Goal: Information Seeking & Learning: Learn about a topic

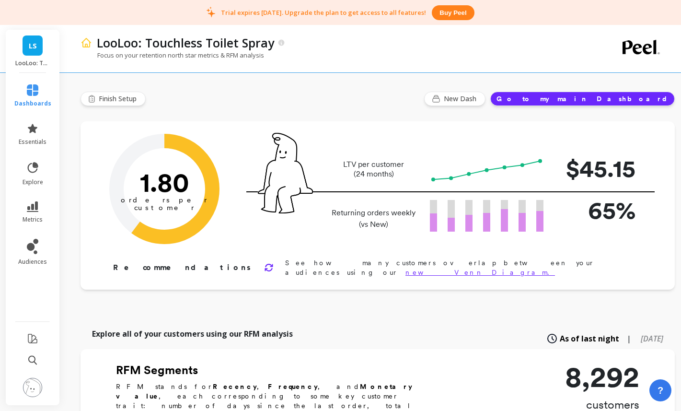
scroll to position [0, 1]
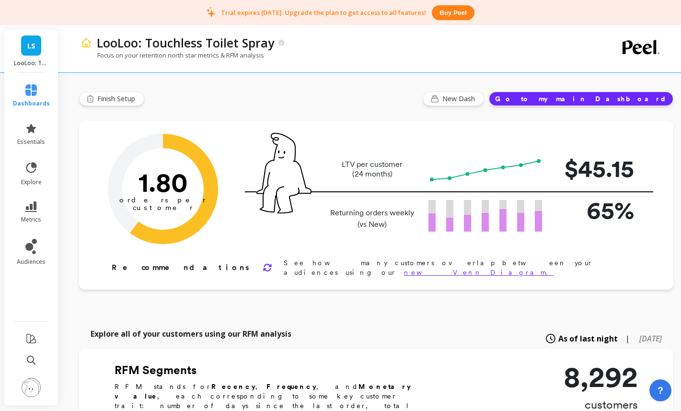
click at [25, 58] on div "LS LooLoo: Touchless Toilet Spray" at bounding box center [31, 51] width 54 height 43
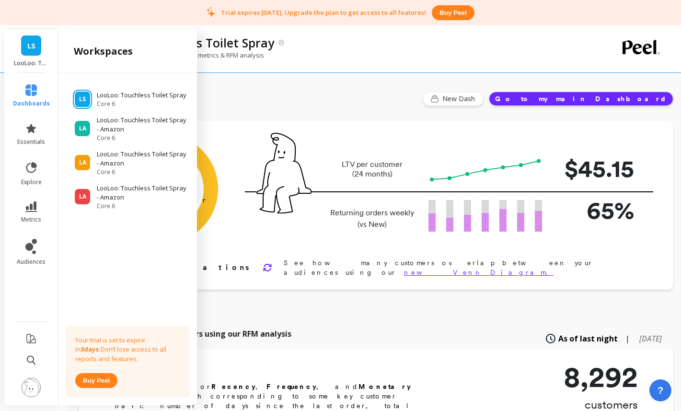
click at [25, 58] on div "LS LooLoo: Touchless Toilet Spray" at bounding box center [31, 51] width 54 height 43
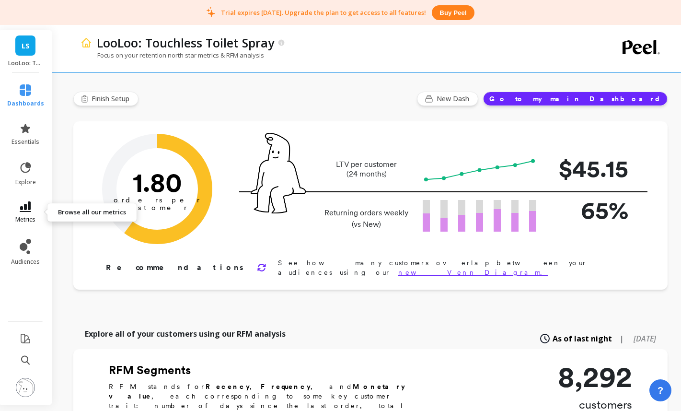
scroll to position [0, 8]
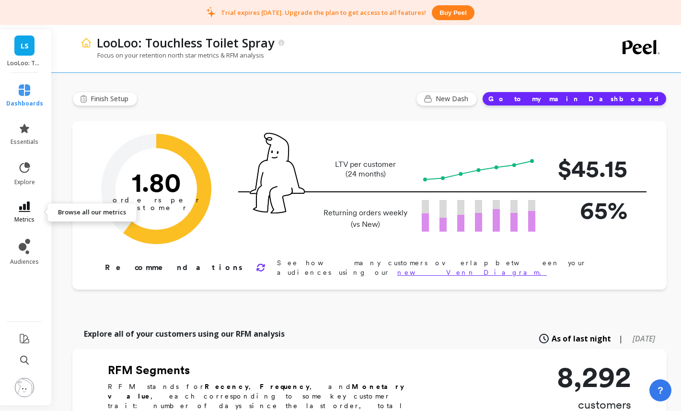
click at [36, 203] on link "metrics" at bounding box center [24, 212] width 37 height 22
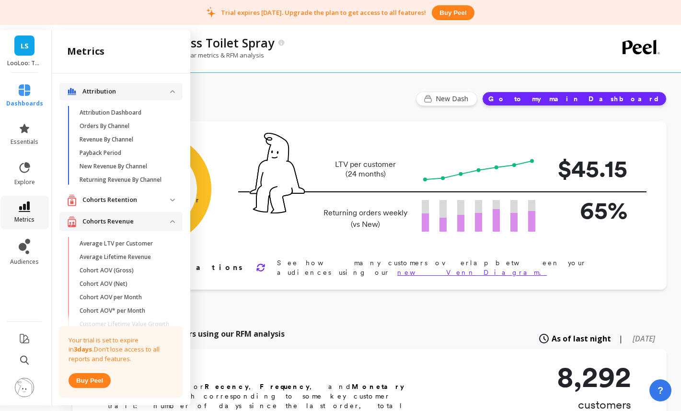
scroll to position [149, 0]
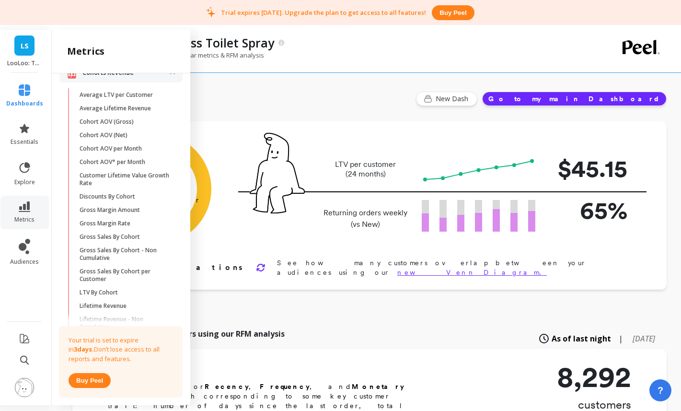
click at [24, 382] on img at bounding box center [24, 387] width 19 height 19
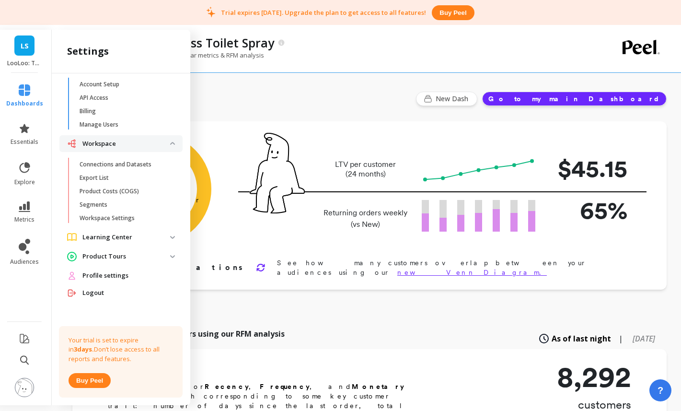
scroll to position [0, 0]
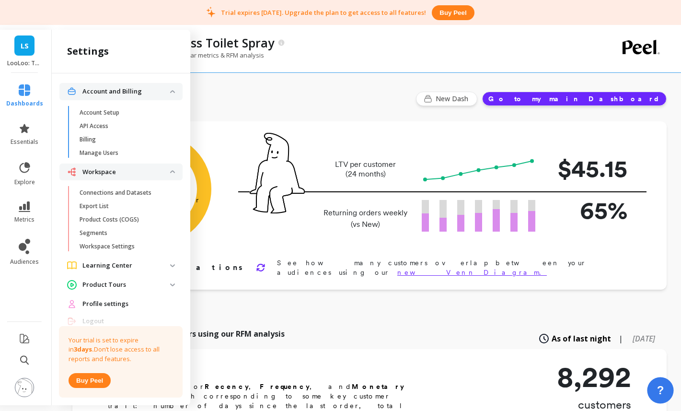
click at [657, 388] on span "?" at bounding box center [660, 390] width 7 height 16
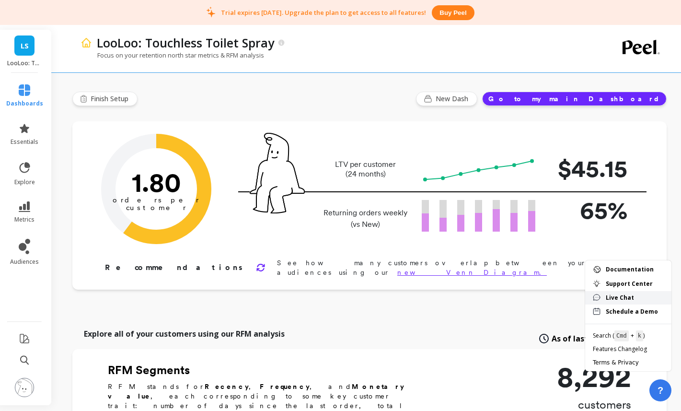
click at [622, 294] on span "Live Chat" at bounding box center [635, 298] width 58 height 8
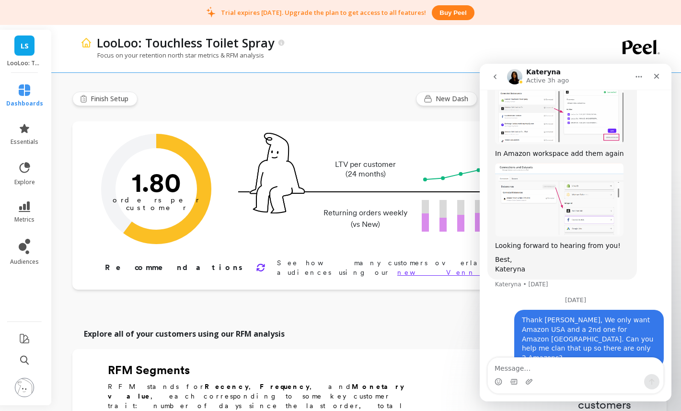
scroll to position [608, 0]
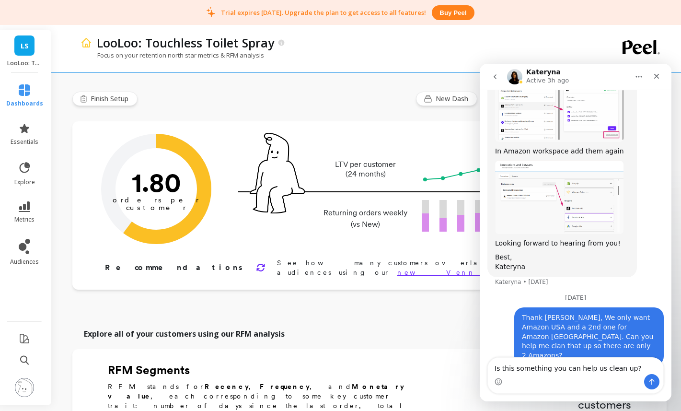
type textarea "Is this something you can help us clean up?"
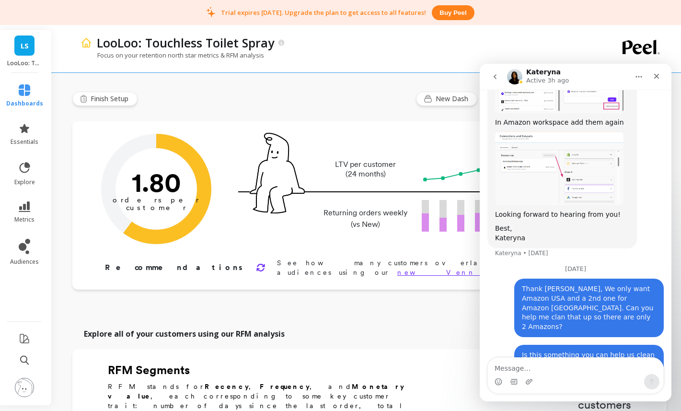
drag, startPoint x: 311, startPoint y: 321, endPoint x: 258, endPoint y: 301, distance: 57.4
click at [311, 328] on div "Explore all of your customers using our RFM analysis As of last night | 6 month…" at bounding box center [369, 338] width 595 height 21
click at [20, 388] on img at bounding box center [24, 387] width 19 height 19
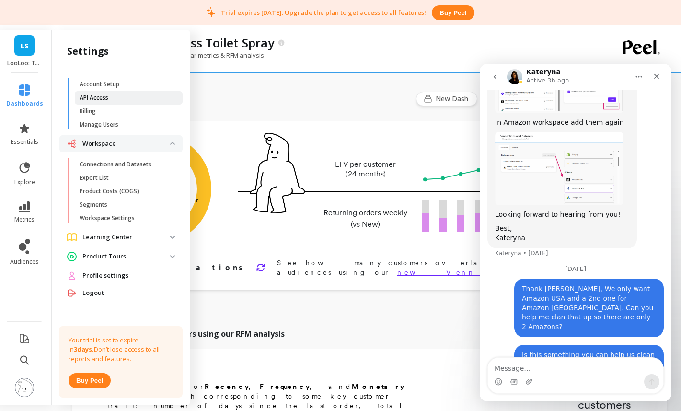
scroll to position [0, 0]
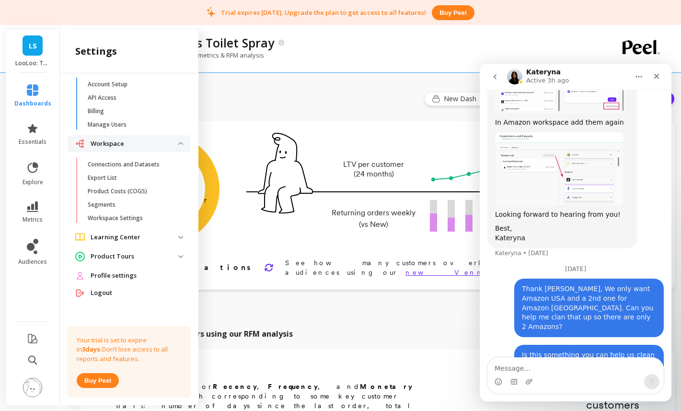
click at [125, 188] on p "Product Costs (COGS)" at bounding box center [117, 192] width 59 height 8
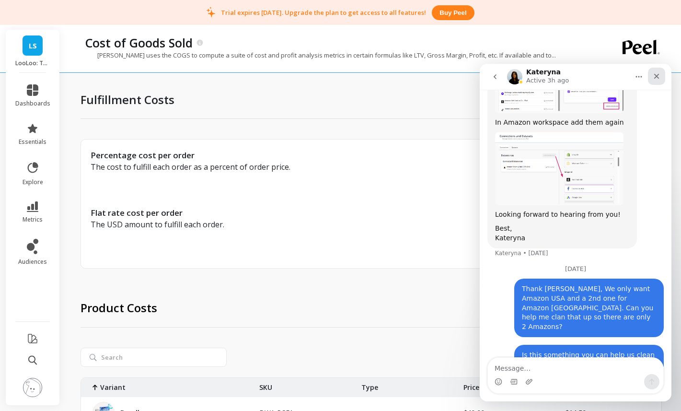
drag, startPoint x: 1135, startPoint y: 144, endPoint x: 655, endPoint y: 80, distance: 484.3
click at [655, 80] on div "Close" at bounding box center [656, 76] width 17 height 17
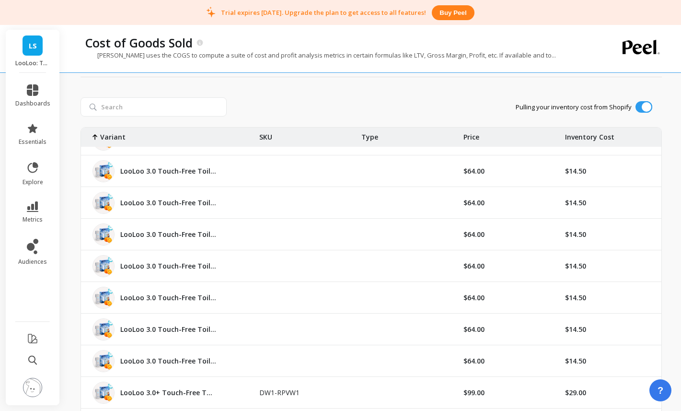
scroll to position [1387, 0]
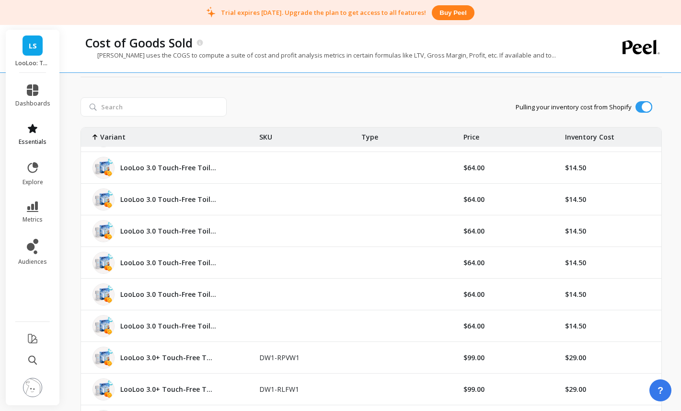
click at [31, 137] on link "essentials" at bounding box center [32, 134] width 35 height 23
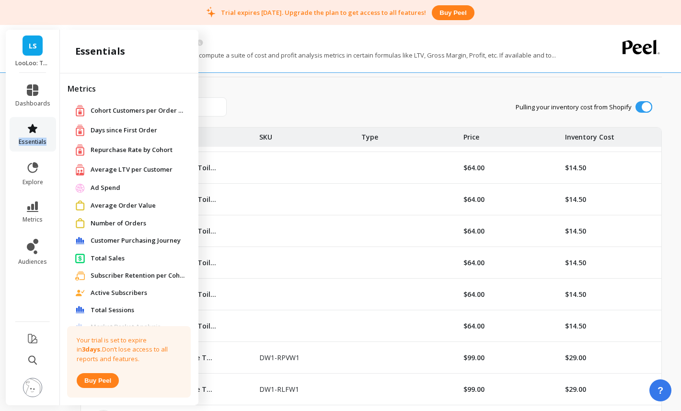
click at [31, 137] on link "essentials" at bounding box center [32, 134] width 35 height 23
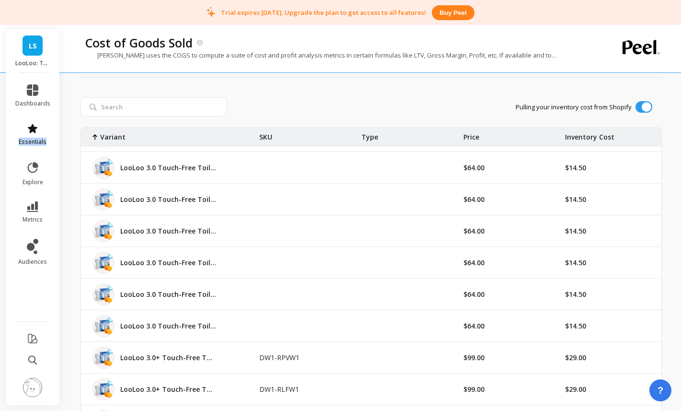
click at [32, 137] on link "essentials" at bounding box center [32, 134] width 35 height 23
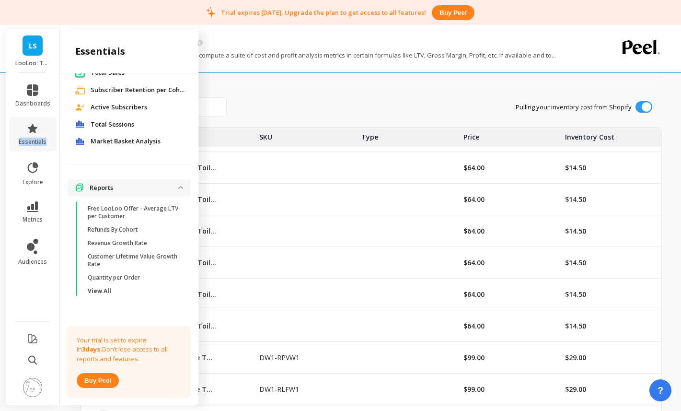
scroll to position [182, 0]
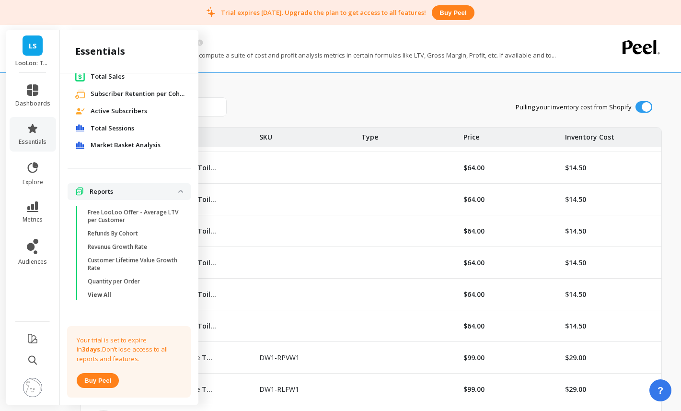
click at [133, 142] on span "Market Basket Analysis" at bounding box center [126, 146] width 70 height 10
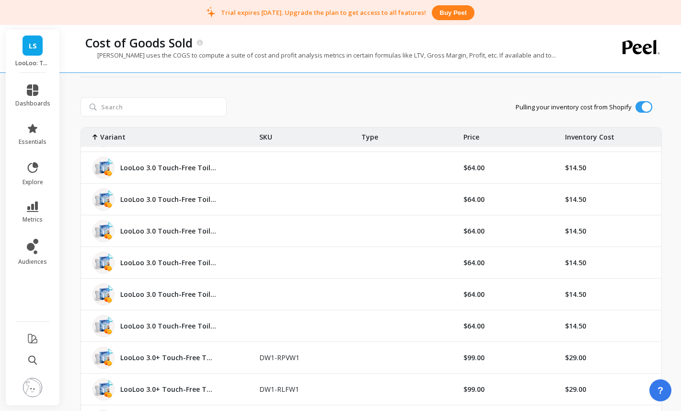
scroll to position [0, 0]
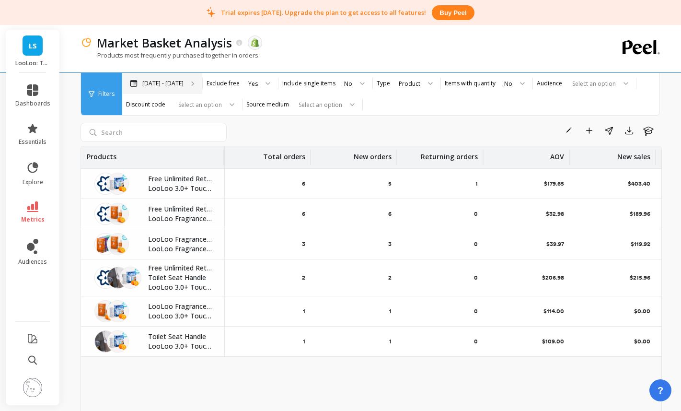
click at [185, 88] on div "Feb 17 - Aug 17" at bounding box center [162, 83] width 80 height 21
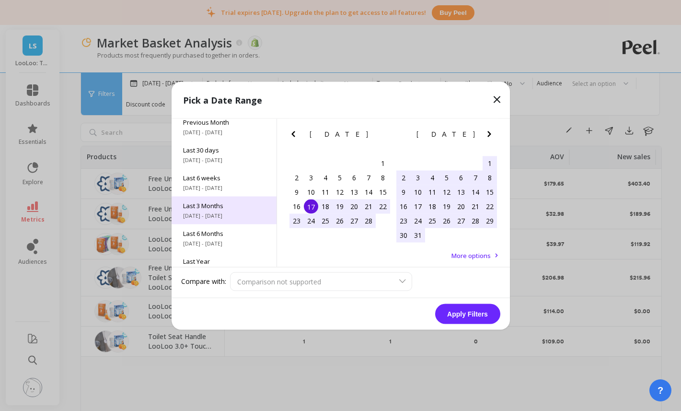
scroll to position [90, 0]
click at [227, 207] on span "Last 6 Months" at bounding box center [224, 204] width 82 height 9
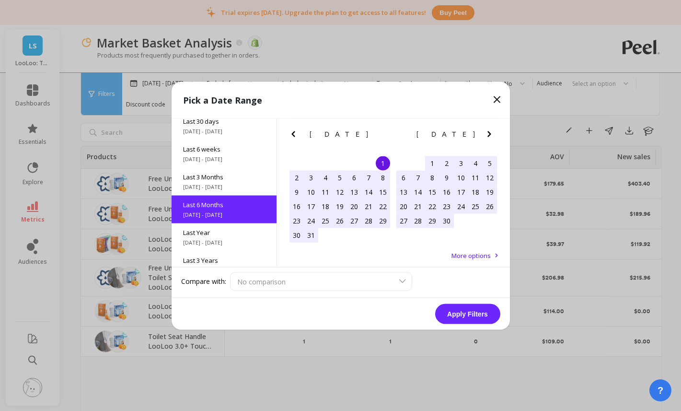
scroll to position [107, 0]
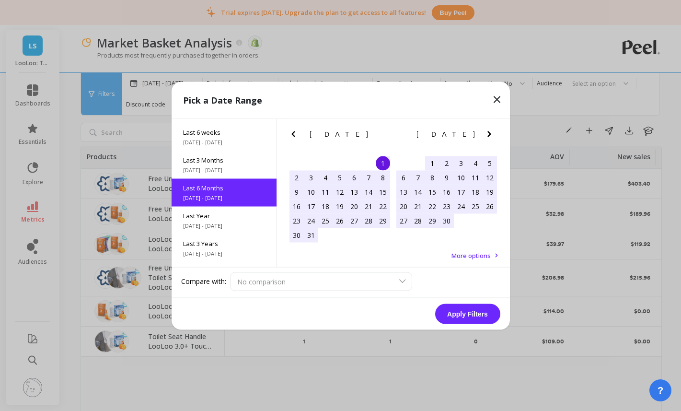
click at [477, 315] on button "Apply Filters" at bounding box center [467, 314] width 65 height 20
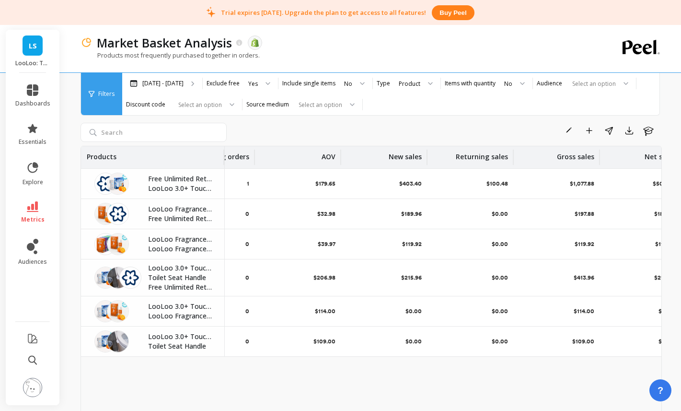
scroll to position [0, 254]
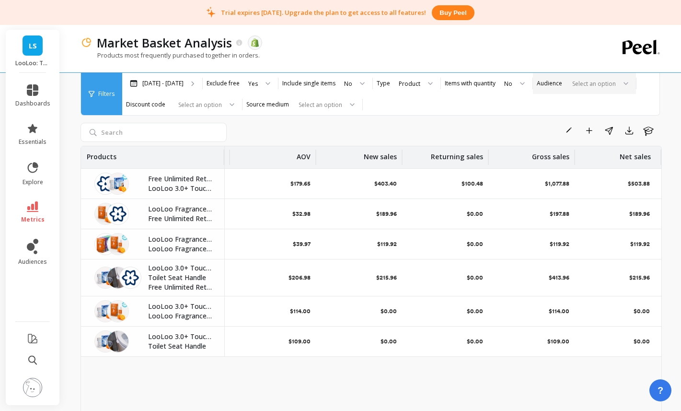
click at [554, 85] on div "Select an option" at bounding box center [579, 83] width 76 height 11
click at [551, 112] on div "All Customers" at bounding box center [585, 110] width 91 height 9
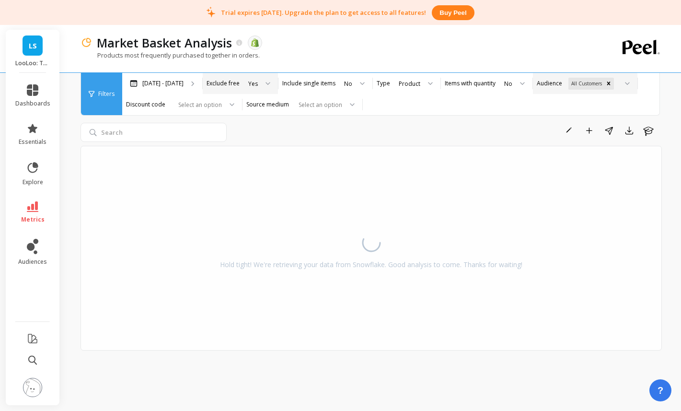
click at [233, 85] on label "Exclude free" at bounding box center [223, 84] width 33 height 8
click at [266, 83] on icon at bounding box center [268, 83] width 4 height 2
click at [260, 129] on div "No" at bounding box center [259, 128] width 26 height 9
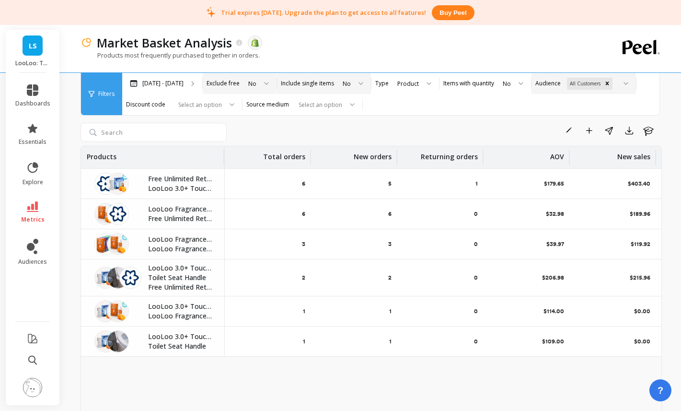
click at [334, 85] on div "No" at bounding box center [352, 83] width 37 height 21
click at [342, 110] on div "Yes" at bounding box center [352, 110] width 24 height 9
click at [401, 86] on div "Product" at bounding box center [410, 83] width 22 height 9
click at [458, 99] on div "Mar 1 - Aug 17 Exclude free option No, selected. No Include single items option…" at bounding box center [397, 94] width 550 height 42
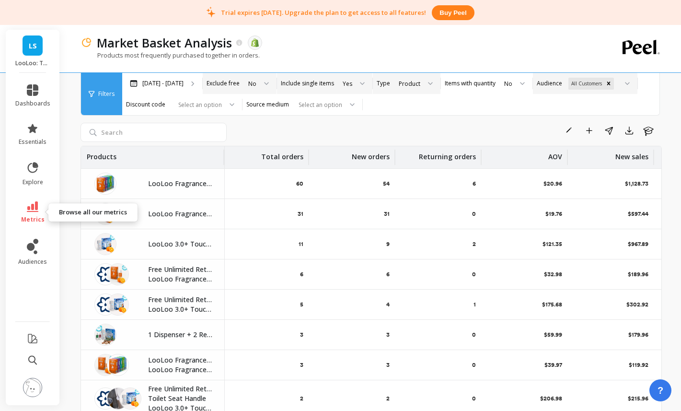
click at [35, 213] on link "metrics" at bounding box center [32, 212] width 35 height 22
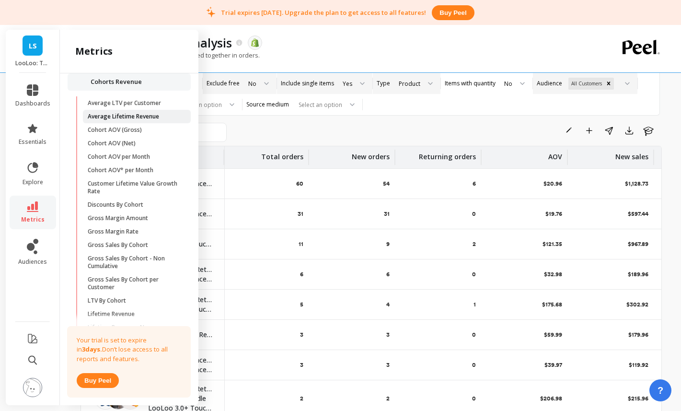
scroll to position [134, 0]
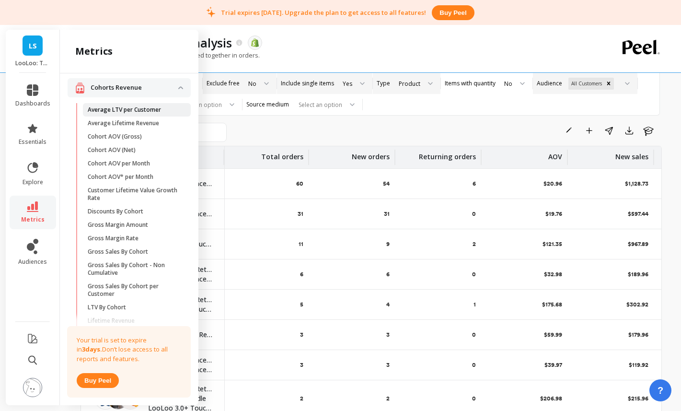
click at [143, 112] on p "Average LTV per Customer" at bounding box center [124, 110] width 73 height 8
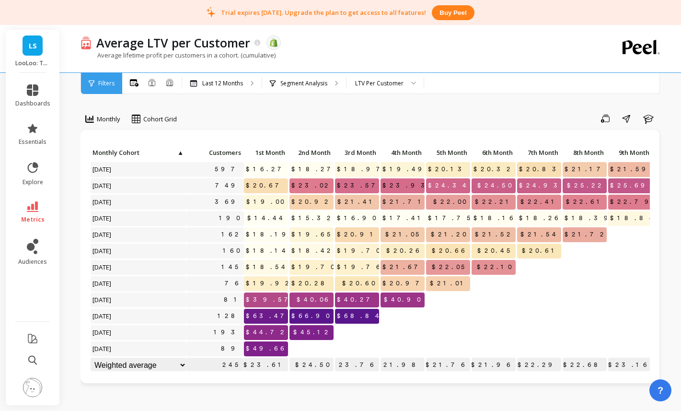
scroll to position [0, 140]
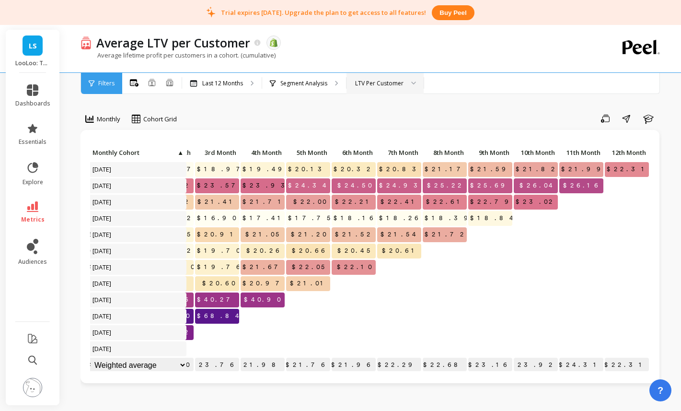
click at [394, 86] on div "LTV Per Customer" at bounding box center [379, 83] width 48 height 9
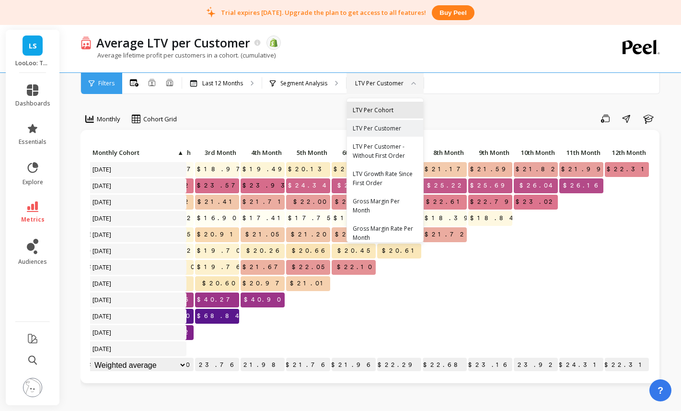
click at [373, 112] on div "LTV Per Cohort" at bounding box center [385, 110] width 65 height 9
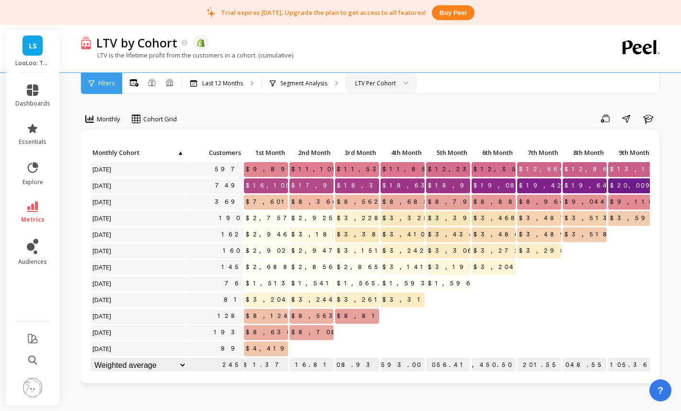
click at [32, 53] on link "LS" at bounding box center [33, 45] width 20 height 20
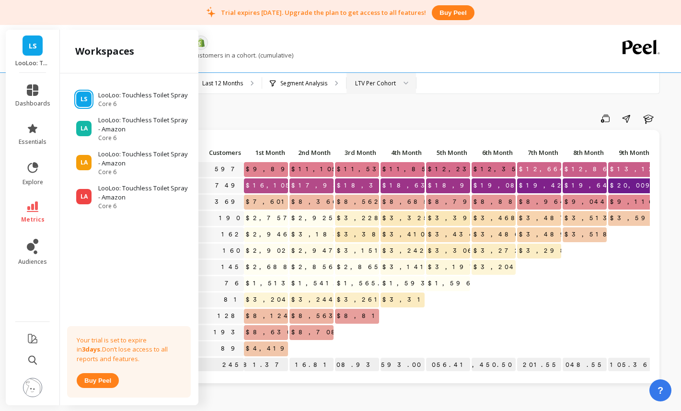
click at [339, 51] on div "LTV is the lifetime profit from the customers in a cohort. (cumulative)" at bounding box center [332, 60] width 503 height 18
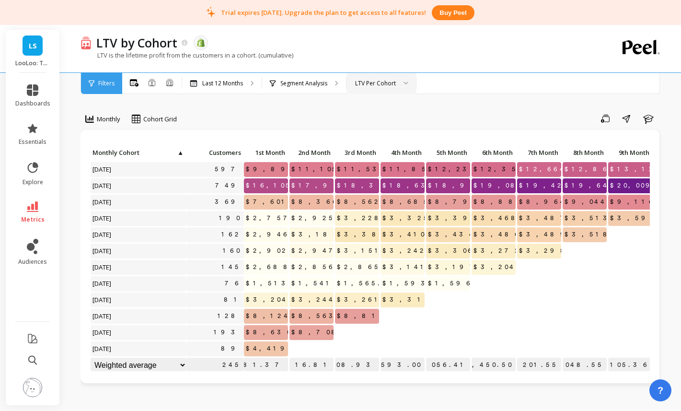
click at [35, 57] on div "LS LooLoo: Touchless Toilet Spray" at bounding box center [33, 51] width 54 height 43
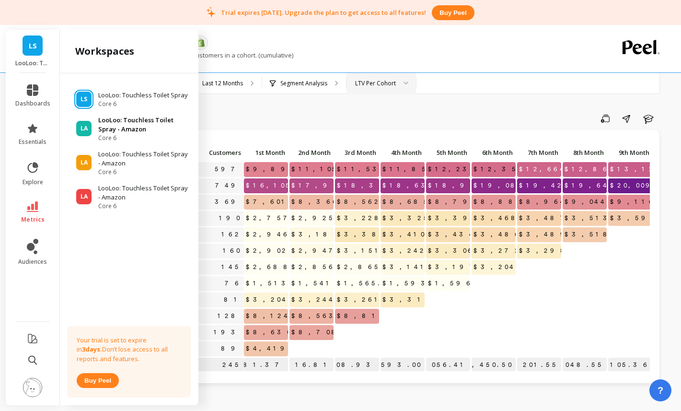
click at [127, 130] on p "LooLoo: Touchless Toilet Spray - Amazon" at bounding box center [143, 125] width 91 height 19
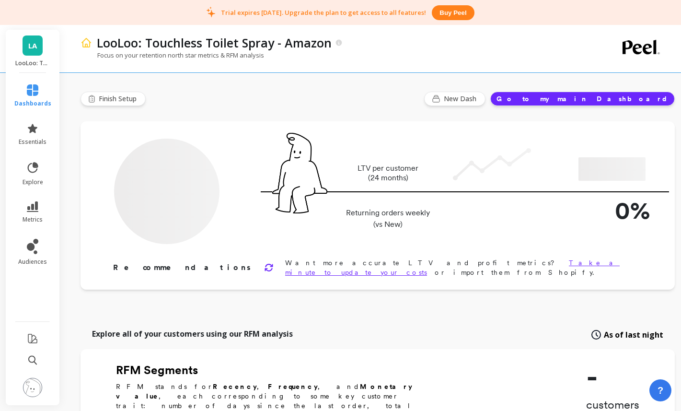
type input "Champions"
type input "788"
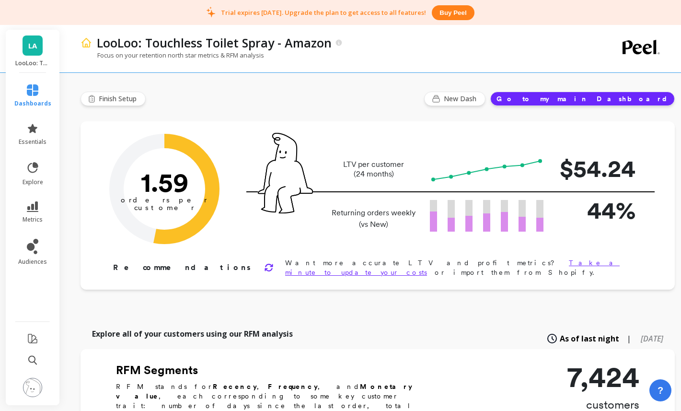
click at [35, 56] on div "LA LooLoo: Touchless Toilet Spray - Amazon" at bounding box center [33, 51] width 54 height 43
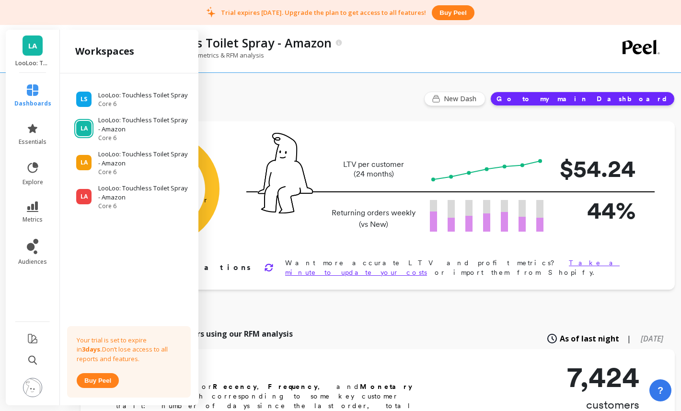
drag, startPoint x: 65, startPoint y: 86, endPoint x: 70, endPoint y: 89, distance: 5.2
click at [65, 86] on div "LS LooLoo: Touchless Toilet Spray Core 6 LA LooLoo: Touchless Toilet Spray - Am…" at bounding box center [129, 237] width 139 height 328
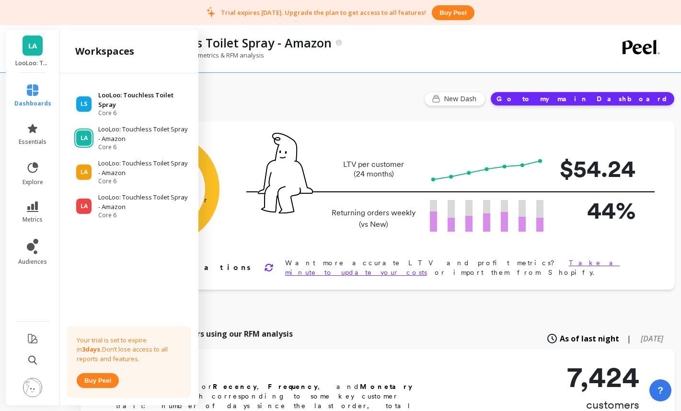
click at [87, 94] on div "LS LooLoo: Touchless Toilet Spray Core 6" at bounding box center [129, 104] width 123 height 26
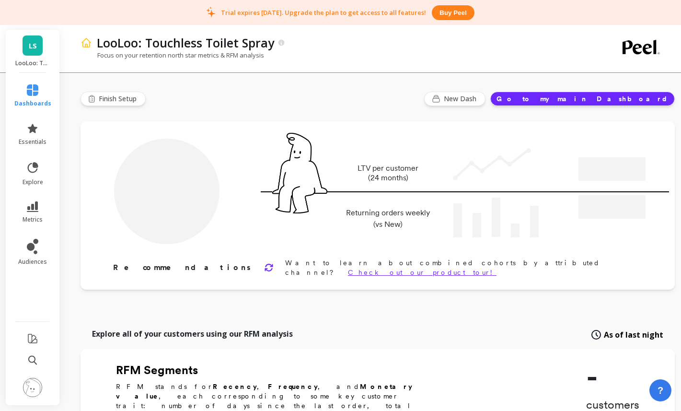
type input "Champions"
type input "760"
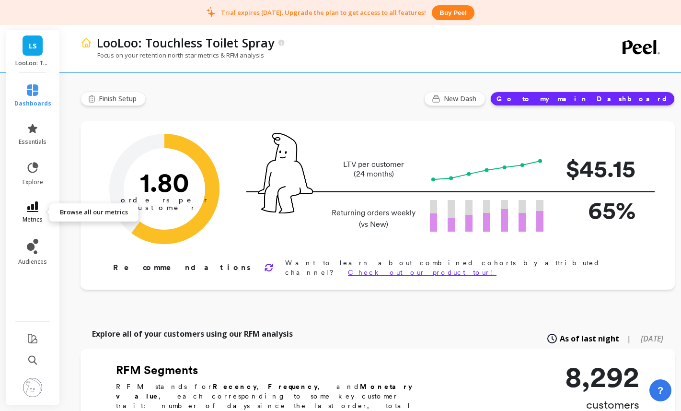
click at [44, 215] on link "metrics" at bounding box center [32, 212] width 37 height 22
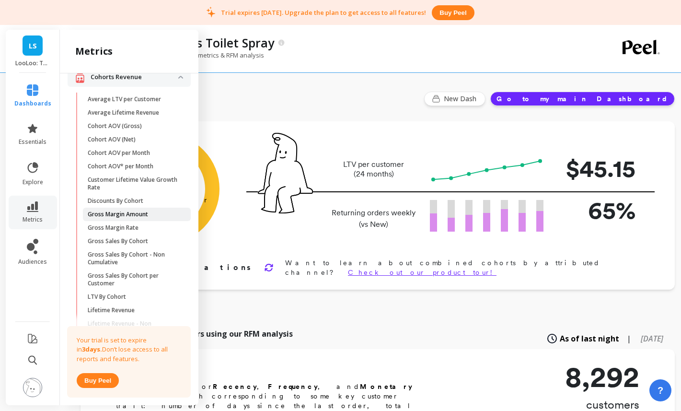
scroll to position [145, 0]
click at [128, 102] on p "Average LTV per Customer" at bounding box center [124, 99] width 73 height 8
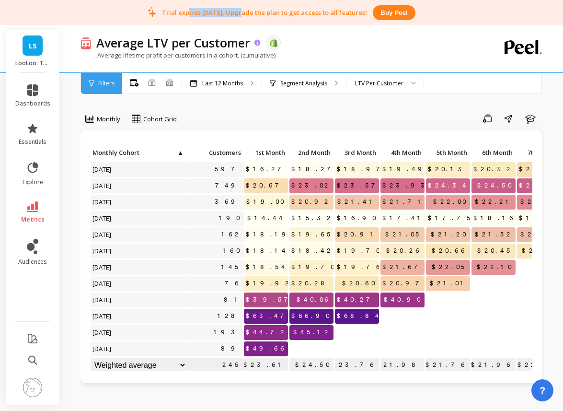
drag, startPoint x: 187, startPoint y: 12, endPoint x: 242, endPoint y: 38, distance: 60.7
click at [236, 11] on p "Trial expires [DATE]. Upgrade the plan to get access to all features!" at bounding box center [264, 12] width 205 height 9
click at [34, 53] on link "LS" at bounding box center [33, 45] width 20 height 20
click at [254, 115] on div "Save Share Learn" at bounding box center [364, 118] width 361 height 15
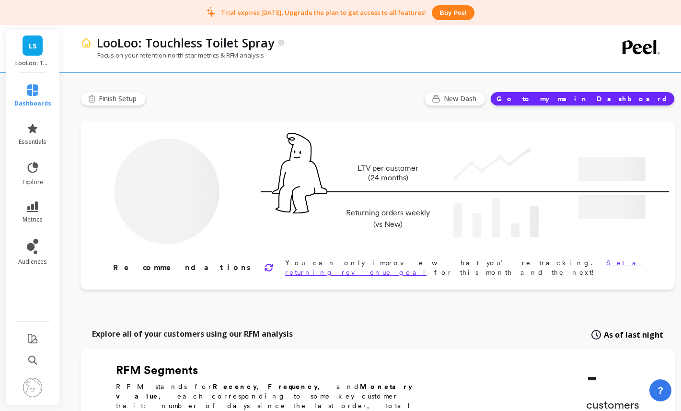
type input "Champions"
type input "760"
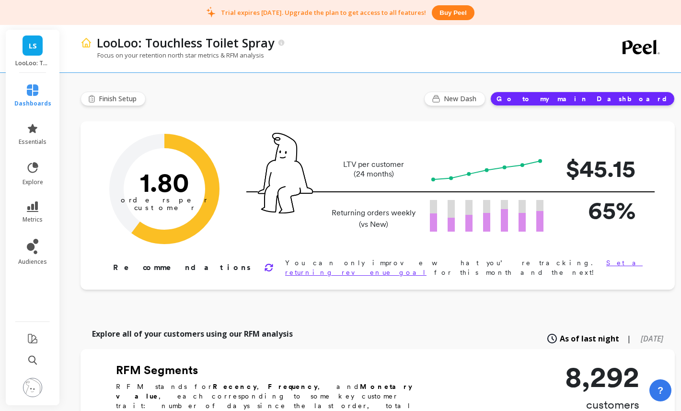
click at [39, 59] on p "LooLoo: Touchless Toilet Spray" at bounding box center [32, 63] width 35 height 8
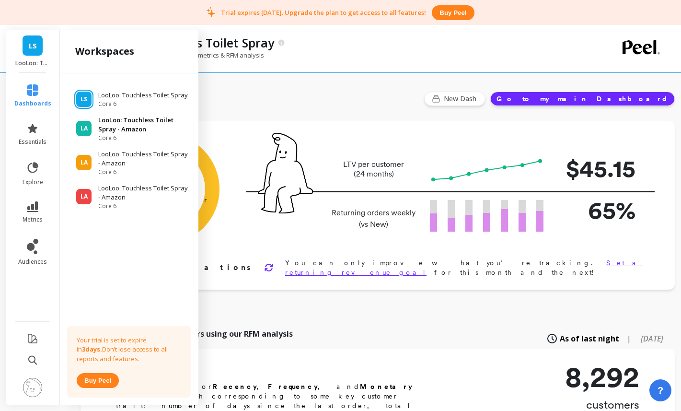
click at [146, 128] on p "LooLoo: Touchless Toilet Spray - Amazon" at bounding box center [143, 125] width 91 height 19
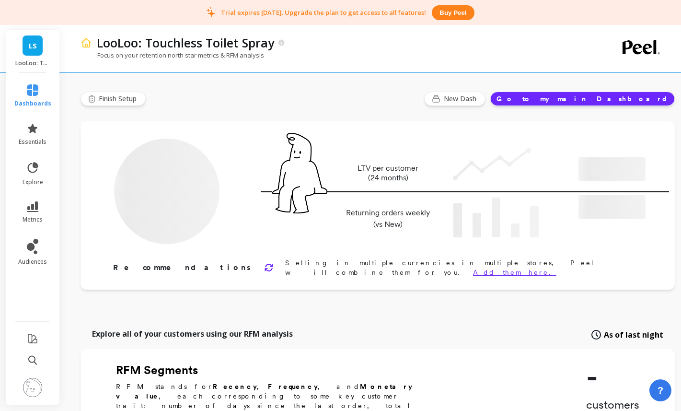
type input "Champions"
type input "760"
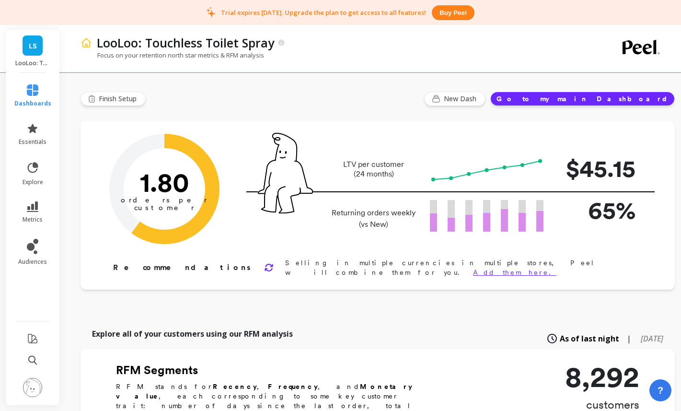
click at [44, 45] on div "LS LooLoo: Touchless Toilet Spray" at bounding box center [33, 51] width 54 height 43
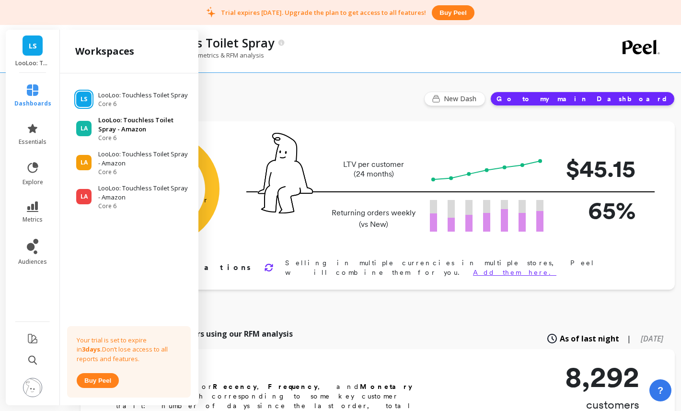
click at [101, 129] on p "LooLoo: Touchless Toilet Spray - Amazon" at bounding box center [143, 125] width 91 height 19
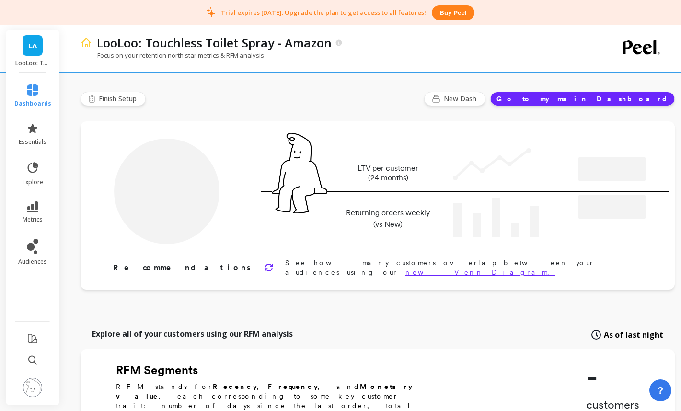
type input "Champions"
type input "788"
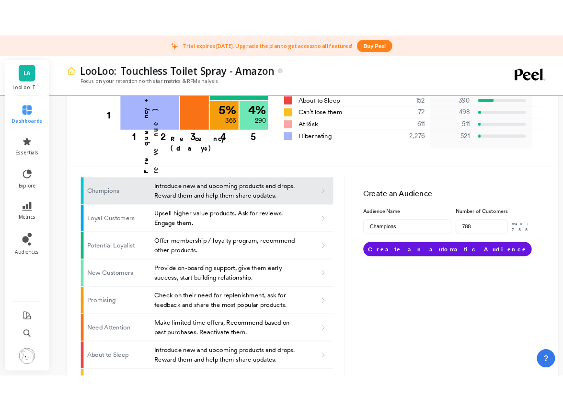
scroll to position [626, 0]
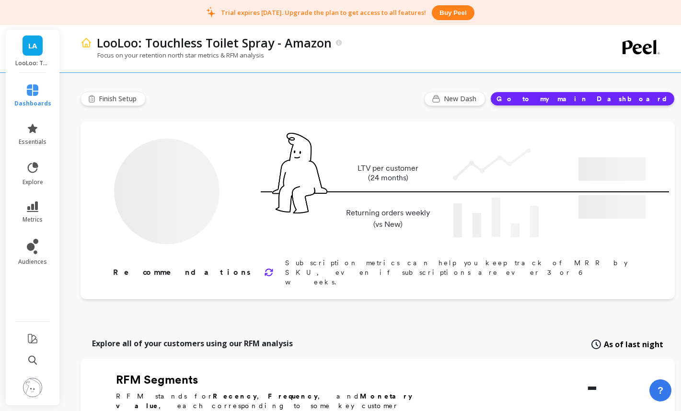
type input "Champions"
type input "788"
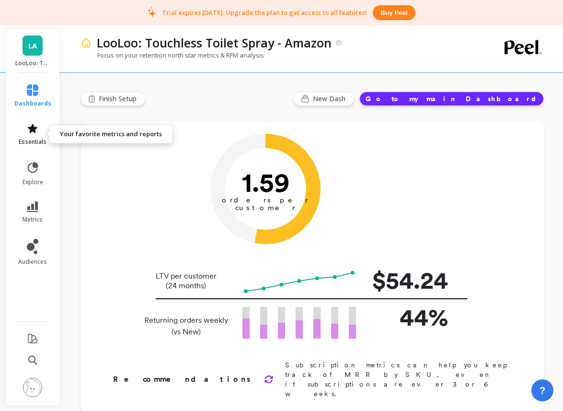
click at [32, 143] on span "essentials" at bounding box center [33, 142] width 28 height 8
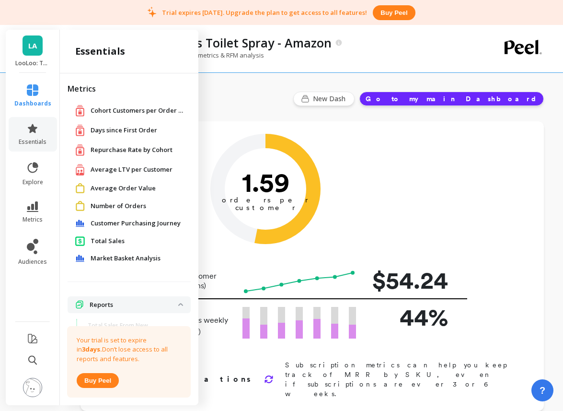
click at [105, 172] on span "Average LTV per Customer" at bounding box center [132, 170] width 82 height 10
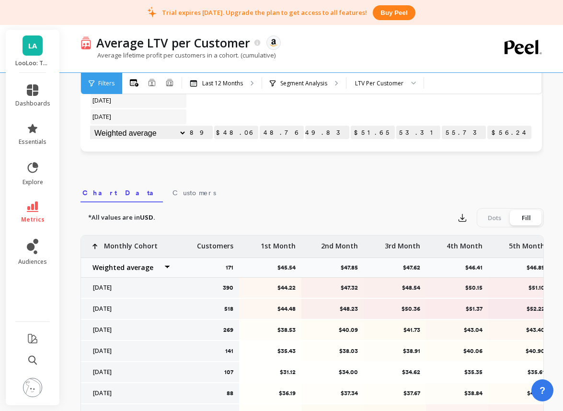
scroll to position [235, 0]
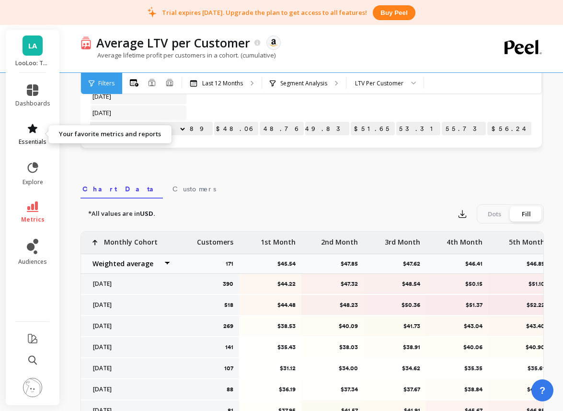
click at [39, 140] on span "essentials" at bounding box center [33, 142] width 28 height 8
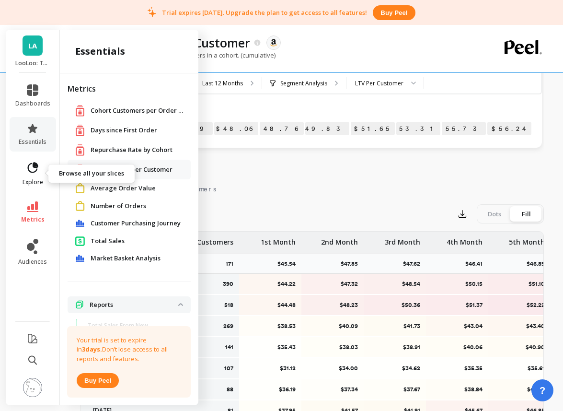
click at [33, 166] on icon at bounding box center [33, 167] width 11 height 11
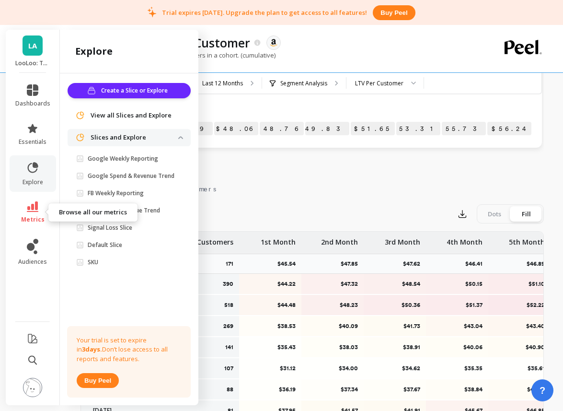
click at [37, 207] on icon at bounding box center [33, 206] width 12 height 11
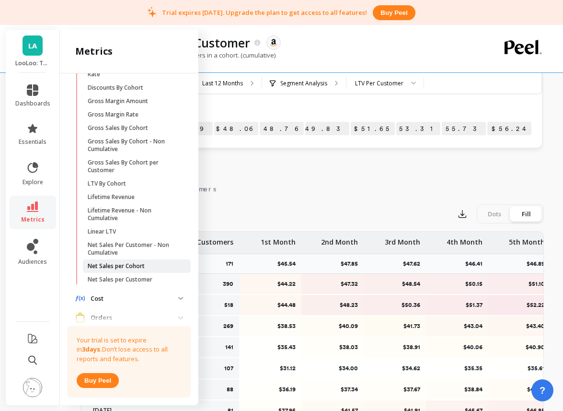
scroll to position [148, 0]
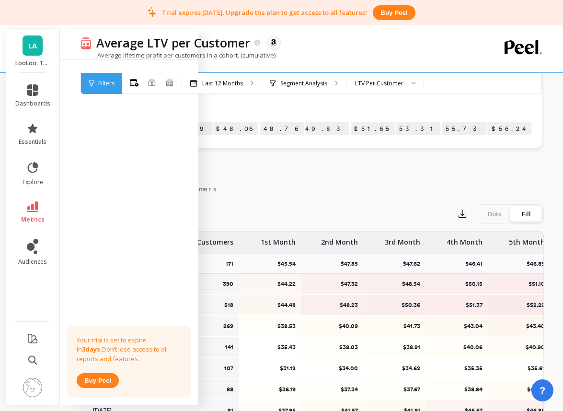
click at [316, 176] on nav "Chart Data Customers" at bounding box center [313, 187] width 464 height 22
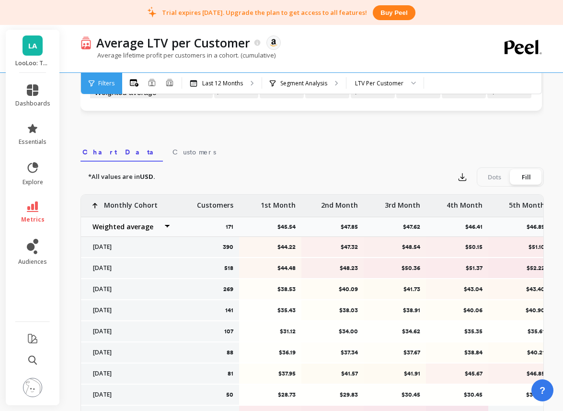
scroll to position [273, 0]
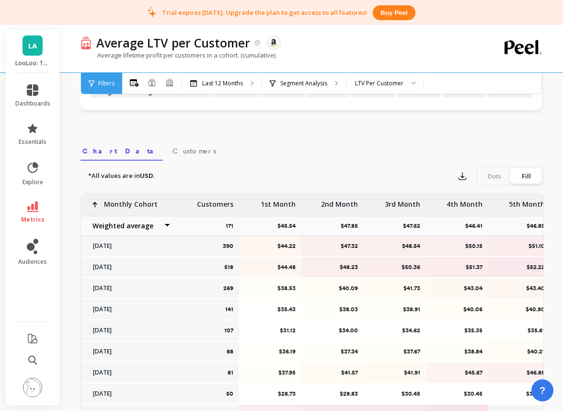
click at [30, 48] on span "LA" at bounding box center [32, 45] width 9 height 11
click at [212, 137] on div "Monthly Cohort Grid Save Share Learn $47.32 $48.54 $50.15 $51.10 $51.80 $52.89 …" at bounding box center [313, 143] width 464 height 757
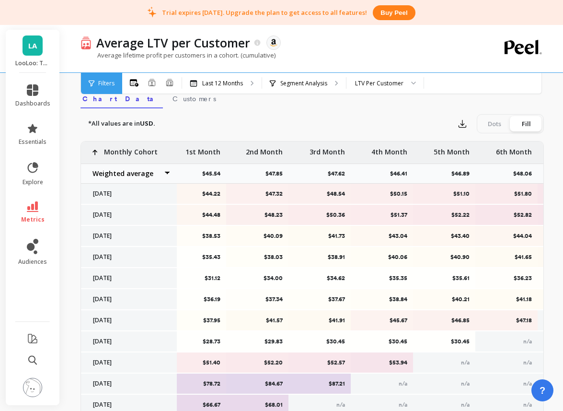
scroll to position [0, 0]
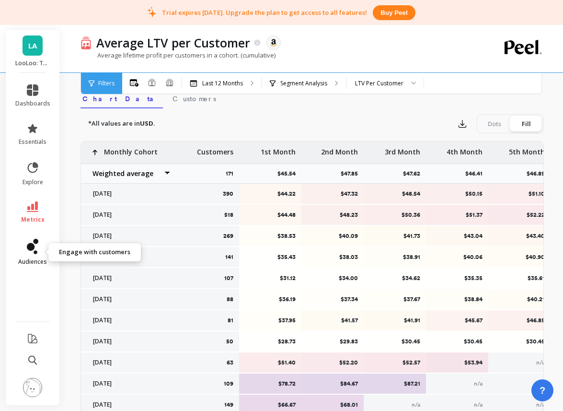
click at [33, 245] on icon at bounding box center [31, 247] width 8 height 8
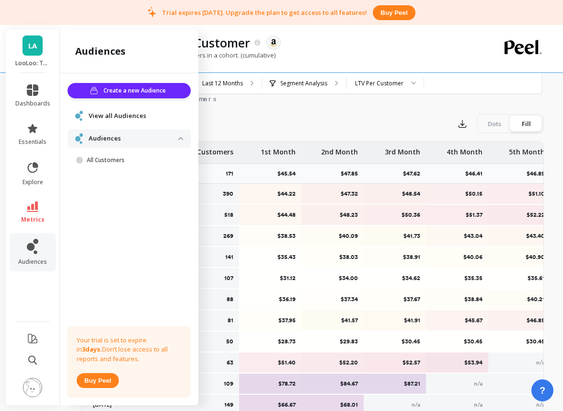
click at [140, 134] on p "Audiences" at bounding box center [134, 139] width 90 height 10
click at [127, 121] on div "View all Audiences" at bounding box center [129, 116] width 123 height 18
click at [128, 116] on span "View all Audiences" at bounding box center [118, 116] width 58 height 10
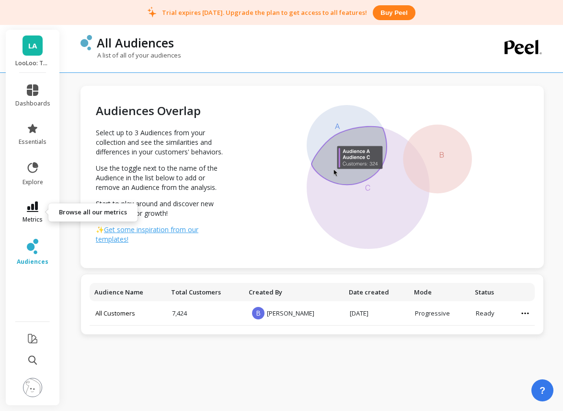
click at [34, 214] on link "metrics" at bounding box center [32, 212] width 35 height 22
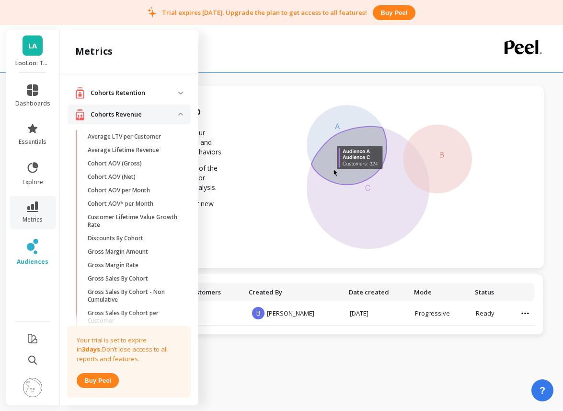
click at [263, 122] on div at bounding box center [389, 177] width 309 height 182
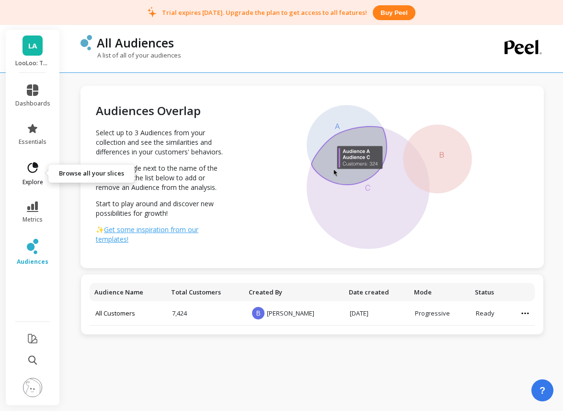
click at [37, 178] on span "explore" at bounding box center [33, 182] width 21 height 8
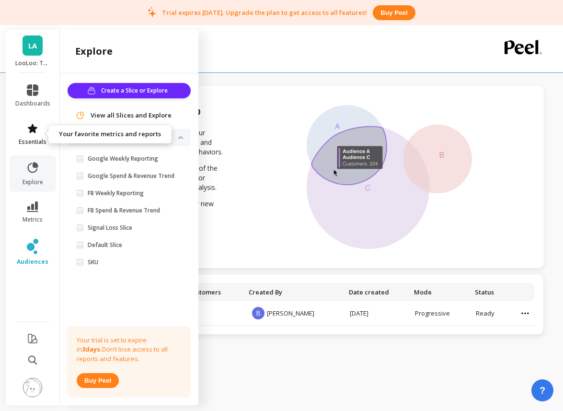
click at [31, 129] on icon at bounding box center [33, 128] width 10 height 9
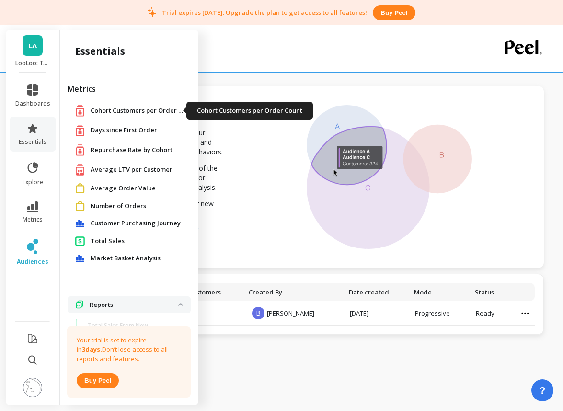
click at [118, 112] on span "Cohort Customers per Order Count" at bounding box center [139, 111] width 96 height 10
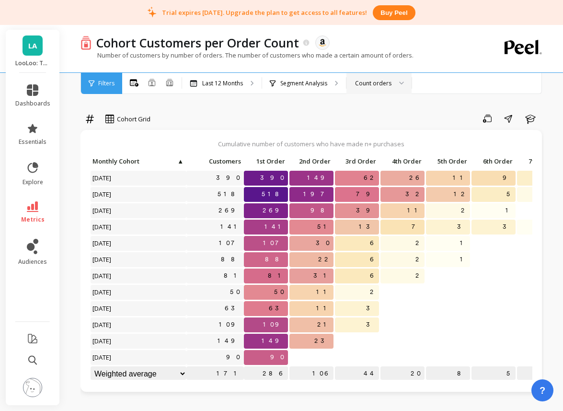
click at [375, 86] on div "Count orders" at bounding box center [373, 83] width 36 height 9
click at [378, 128] on div "Count days with orders" at bounding box center [379, 133] width 53 height 18
